Goal: Information Seeking & Learning: Learn about a topic

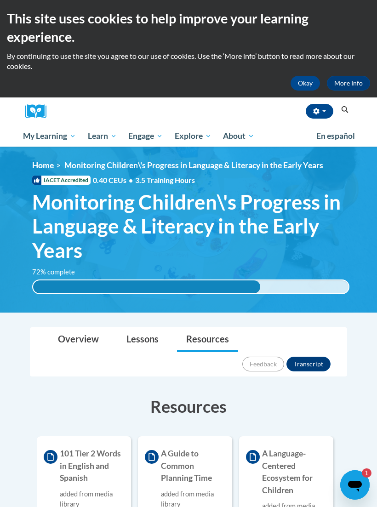
click at [310, 246] on span "Monitoring Children\'s Progress in Language & Literacy in the Early Years" at bounding box center [190, 226] width 317 height 73
click at [275, 240] on span "Monitoring Children\'s Progress in Language & Literacy in the Early Years" at bounding box center [190, 226] width 317 height 73
click at [302, 270] on div "72% complete 72% complete 0.001%" at bounding box center [190, 280] width 331 height 27
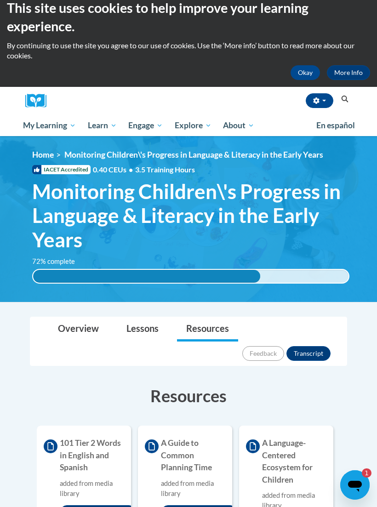
scroll to position [14, 0]
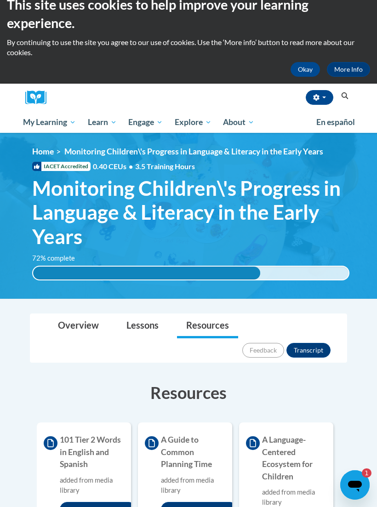
click at [250, 271] on div "72% complete" at bounding box center [146, 273] width 227 height 13
click at [243, 248] on div "<en>My Learning</en><fr>New fr_My Learning</fr><it>New it_My Learning</it><de>N…" at bounding box center [190, 216] width 345 height 138
click at [255, 222] on span "Monitoring Children\'s Progress in Language & Literacy in the Early Years" at bounding box center [190, 212] width 317 height 73
click at [251, 225] on span "Monitoring Children\'s Progress in Language & Literacy in the Early Years" at bounding box center [190, 212] width 317 height 73
click at [109, 154] on span "Monitoring Children\'s Progress in Language & Literacy in the Early Years" at bounding box center [193, 152] width 259 height 10
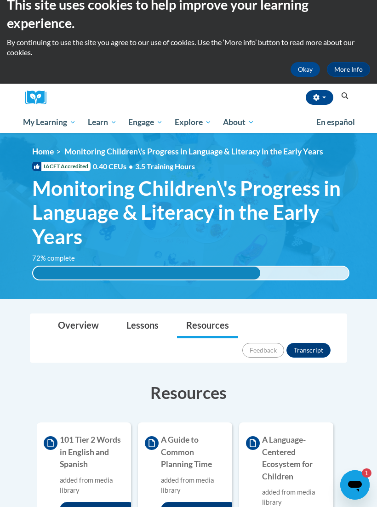
click at [38, 154] on link "Home" at bounding box center [43, 152] width 22 height 10
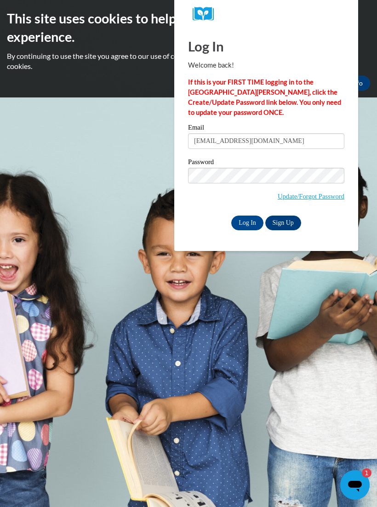
type input "[EMAIL_ADDRESS][DOMAIN_NAME]"
click at [246, 220] on input "Log In" at bounding box center [247, 223] width 32 height 15
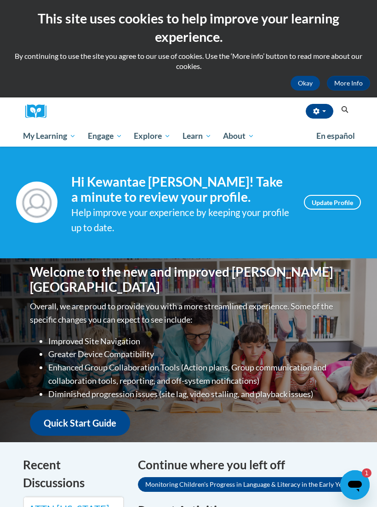
click at [337, 201] on link "Update Profile" at bounding box center [332, 202] width 57 height 15
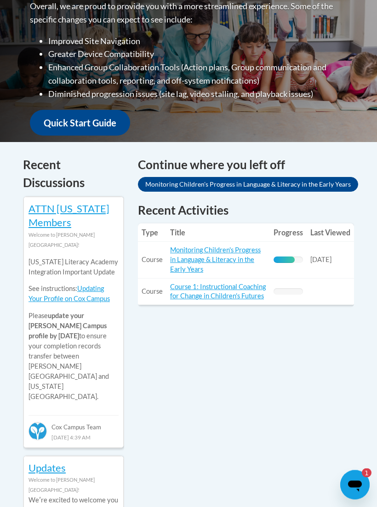
scroll to position [301, 0]
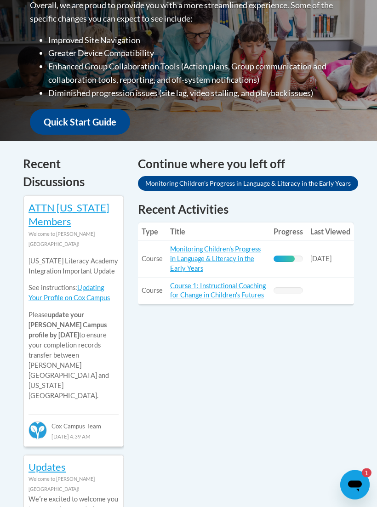
click at [220, 251] on link "Monitoring Children's Progress in Language & Literacy in the Early Years" at bounding box center [215, 258] width 91 height 27
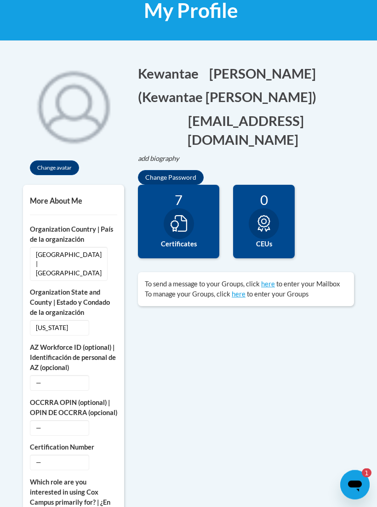
scroll to position [172, 0]
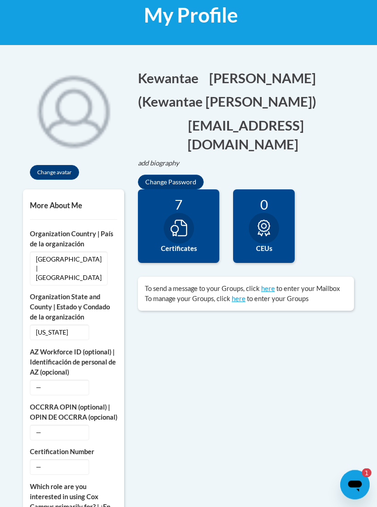
click at [188, 224] on div at bounding box center [179, 228] width 30 height 31
click at [184, 202] on div "7" at bounding box center [179, 205] width 68 height 16
click at [192, 233] on div "7 Certificates" at bounding box center [178, 227] width 81 height 74
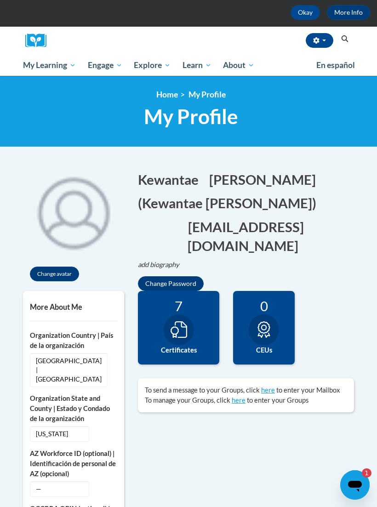
scroll to position [69, 0]
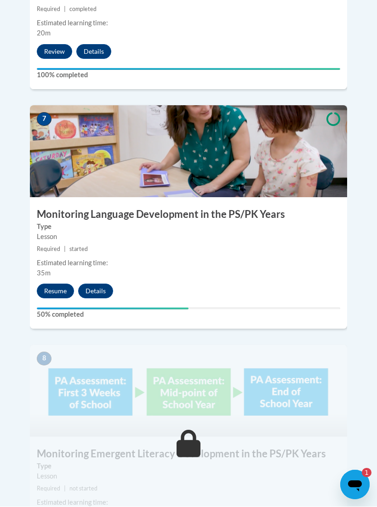
scroll to position [1770, 0]
click at [59, 284] on button "Resume" at bounding box center [55, 291] width 37 height 15
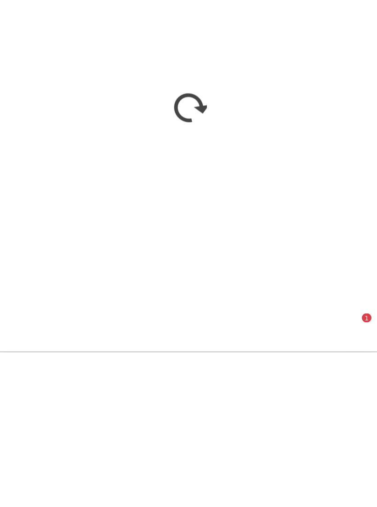
scroll to position [1953, 0]
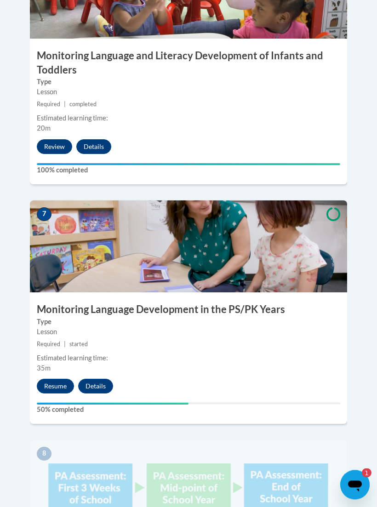
scroll to position [1675, 0]
click at [52, 379] on button "Resume" at bounding box center [55, 386] width 37 height 15
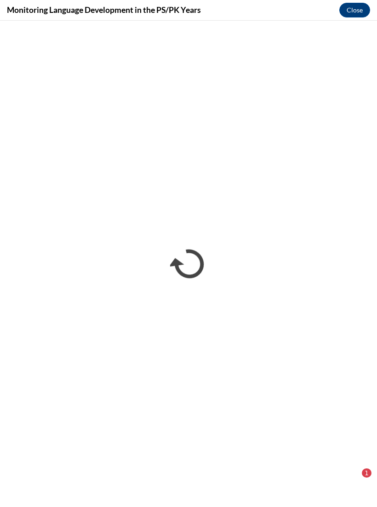
click at [364, 14] on button "Close" at bounding box center [354, 10] width 31 height 15
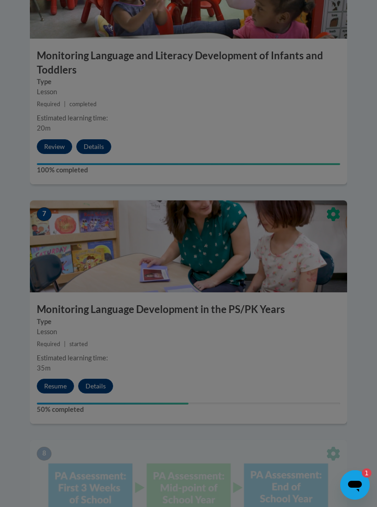
click at [62, 353] on div at bounding box center [188, 253] width 377 height 507
click at [66, 356] on div at bounding box center [188, 253] width 377 height 507
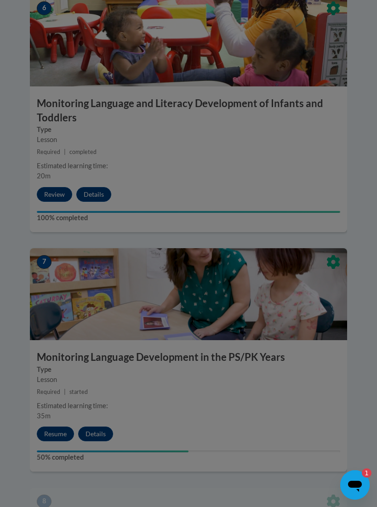
scroll to position [1627, 0]
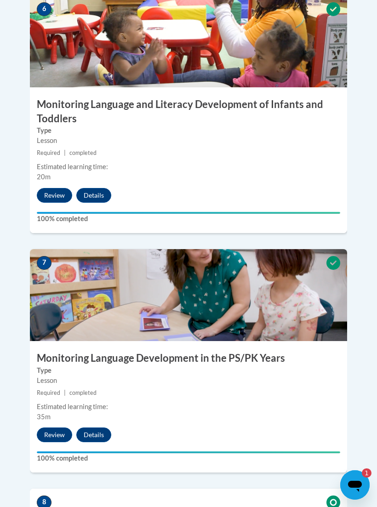
click at [58, 427] on button "Review" at bounding box center [54, 434] width 35 height 15
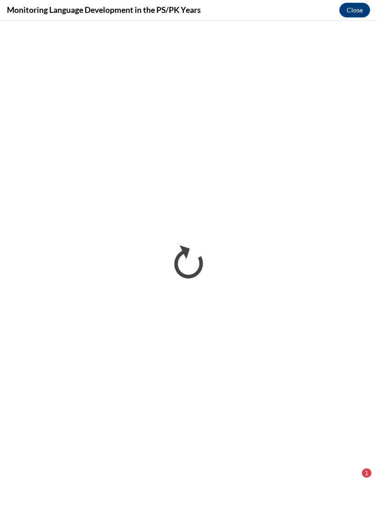
scroll to position [0, 0]
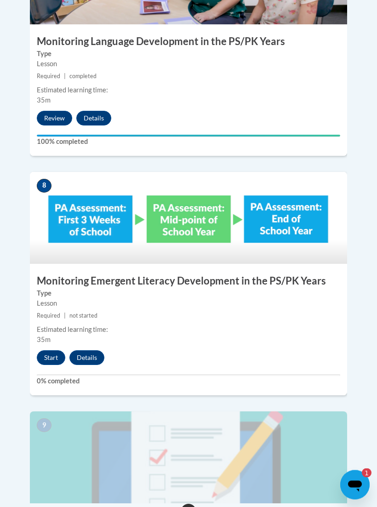
scroll to position [1973, 0]
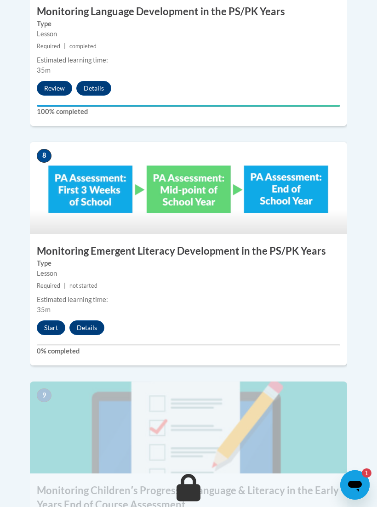
click at [51, 320] on button "Start" at bounding box center [51, 327] width 28 height 15
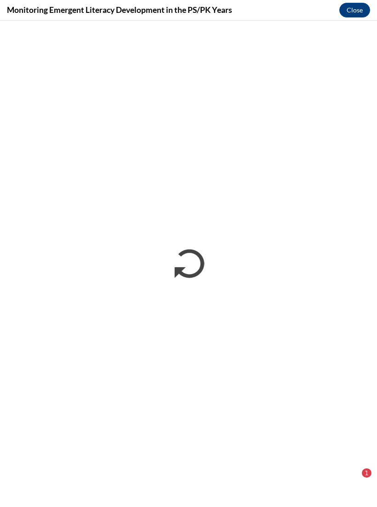
scroll to position [0, 0]
